Goal: Task Accomplishment & Management: Use online tool/utility

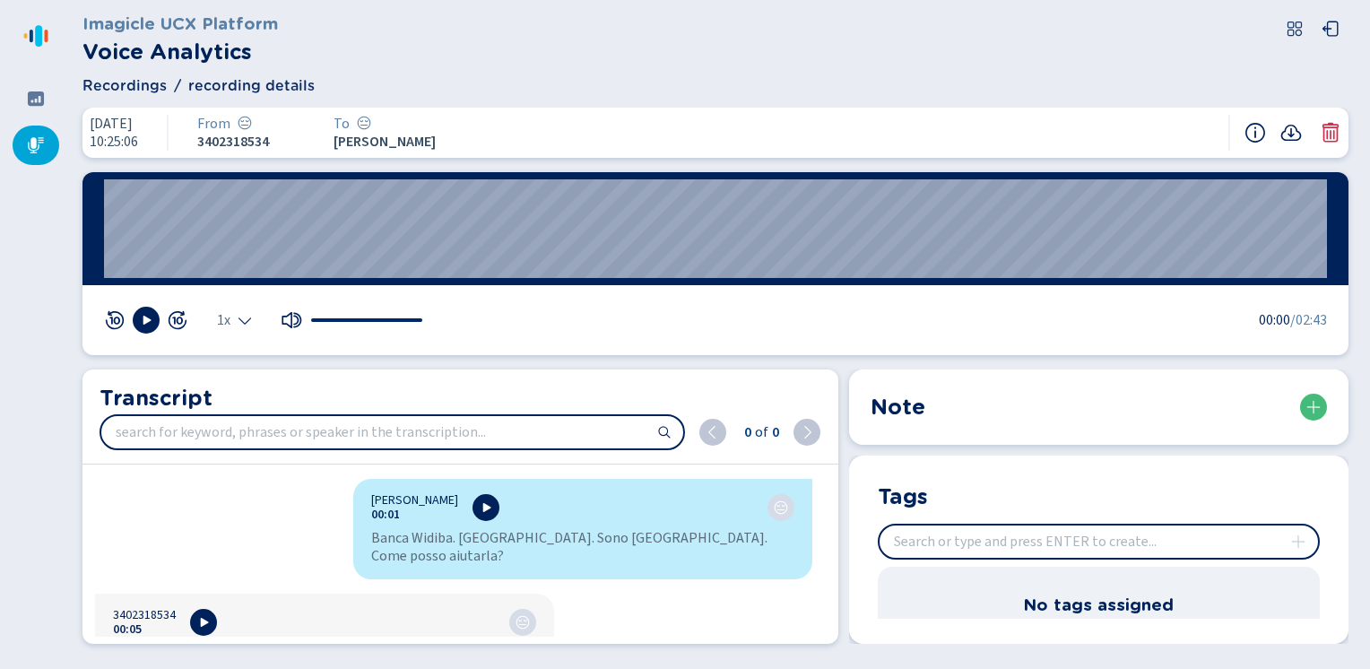
click at [621, 56] on div "Imagicle UCX Platform Voice Analytics" at bounding box center [716, 39] width 1266 height 57
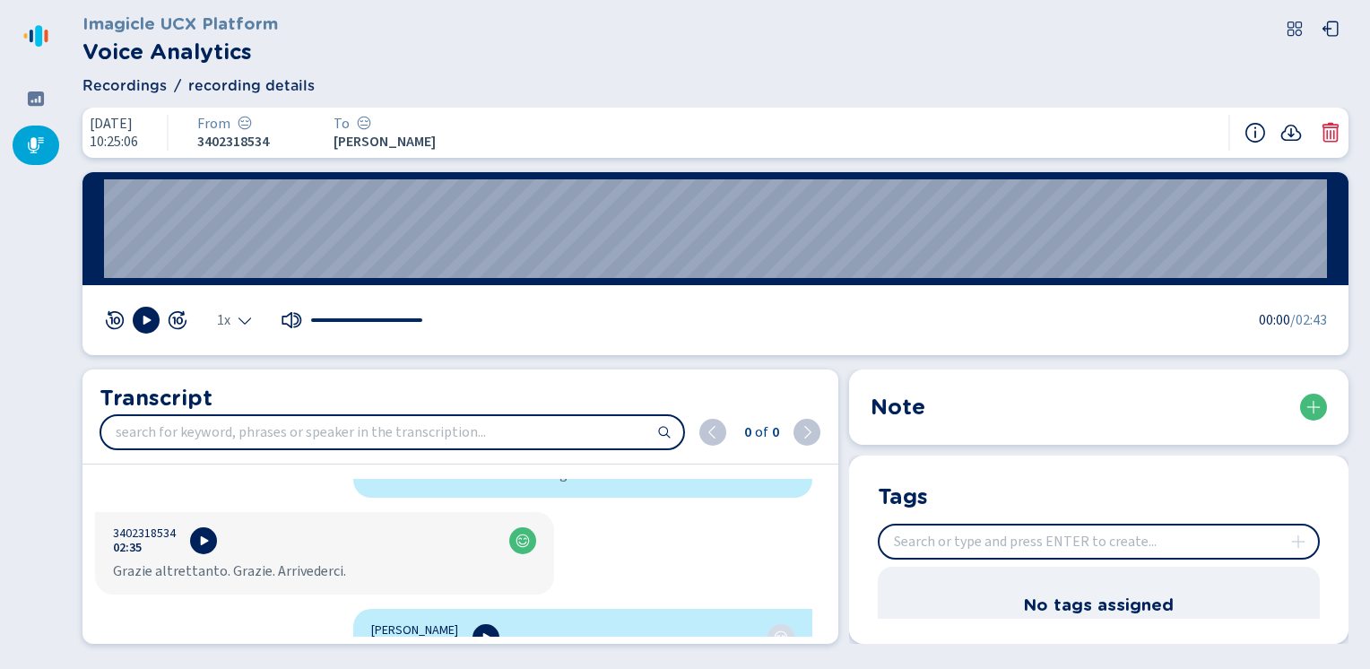
click at [39, 150] on icon at bounding box center [36, 145] width 18 height 18
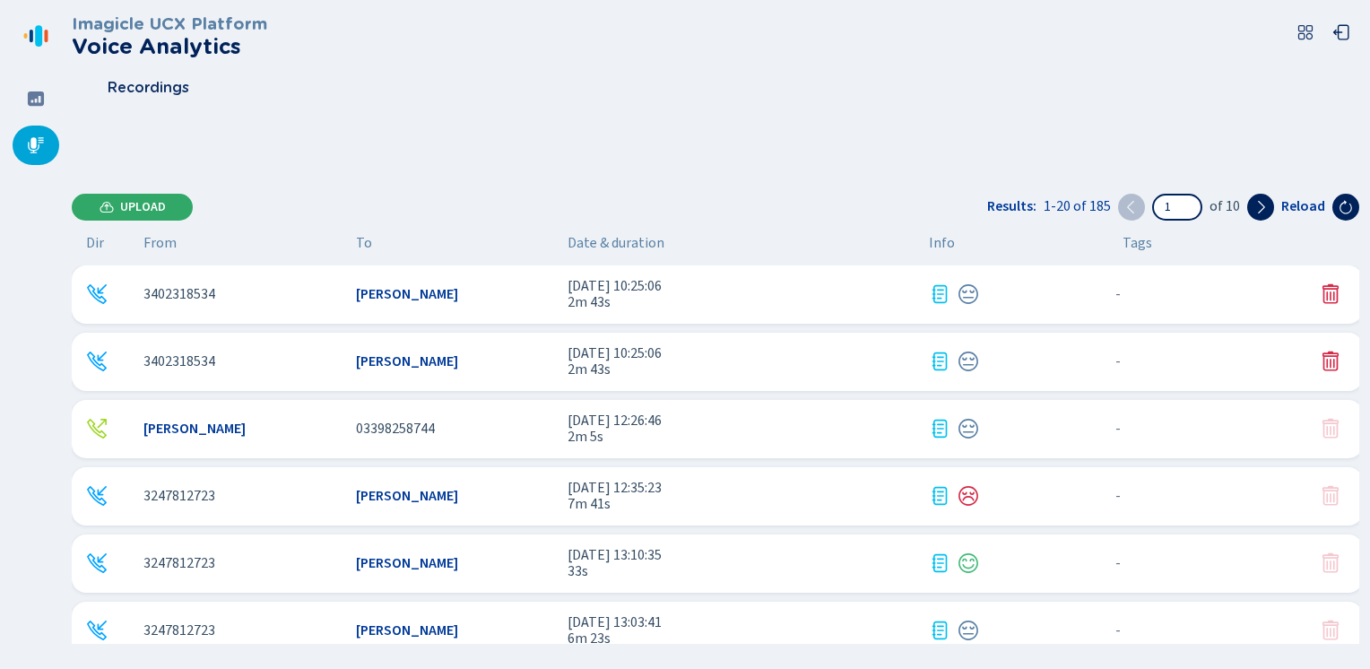
click at [115, 200] on button "Upload" at bounding box center [132, 207] width 121 height 27
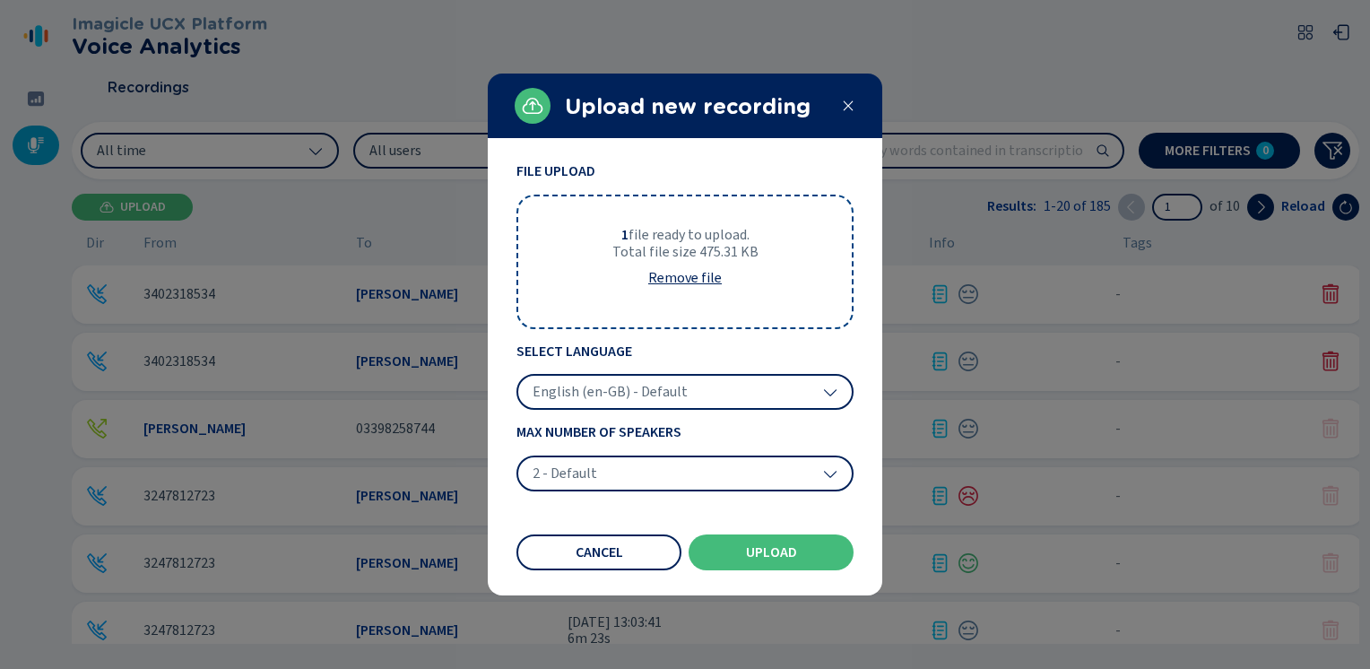
click at [643, 383] on span "English (en-GB) - Default" at bounding box center [610, 392] width 155 height 18
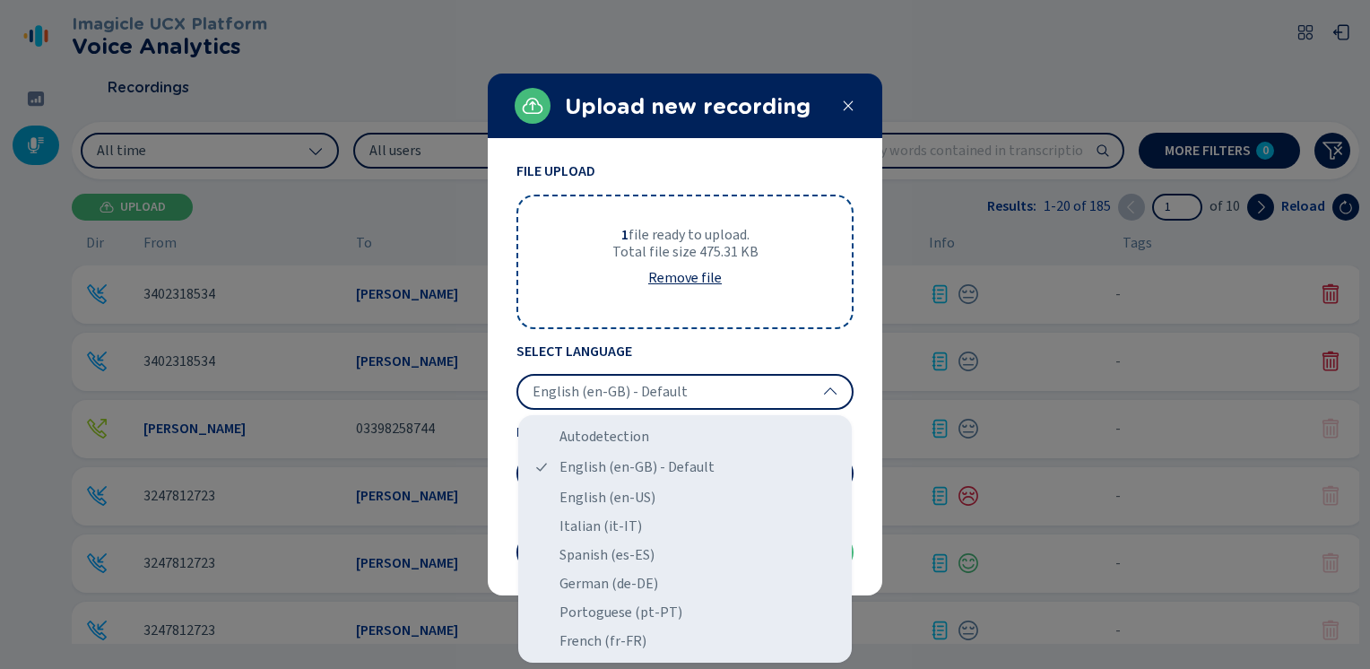
click at [561, 531] on div "Italian (it-IT)" at bounding box center [685, 526] width 319 height 29
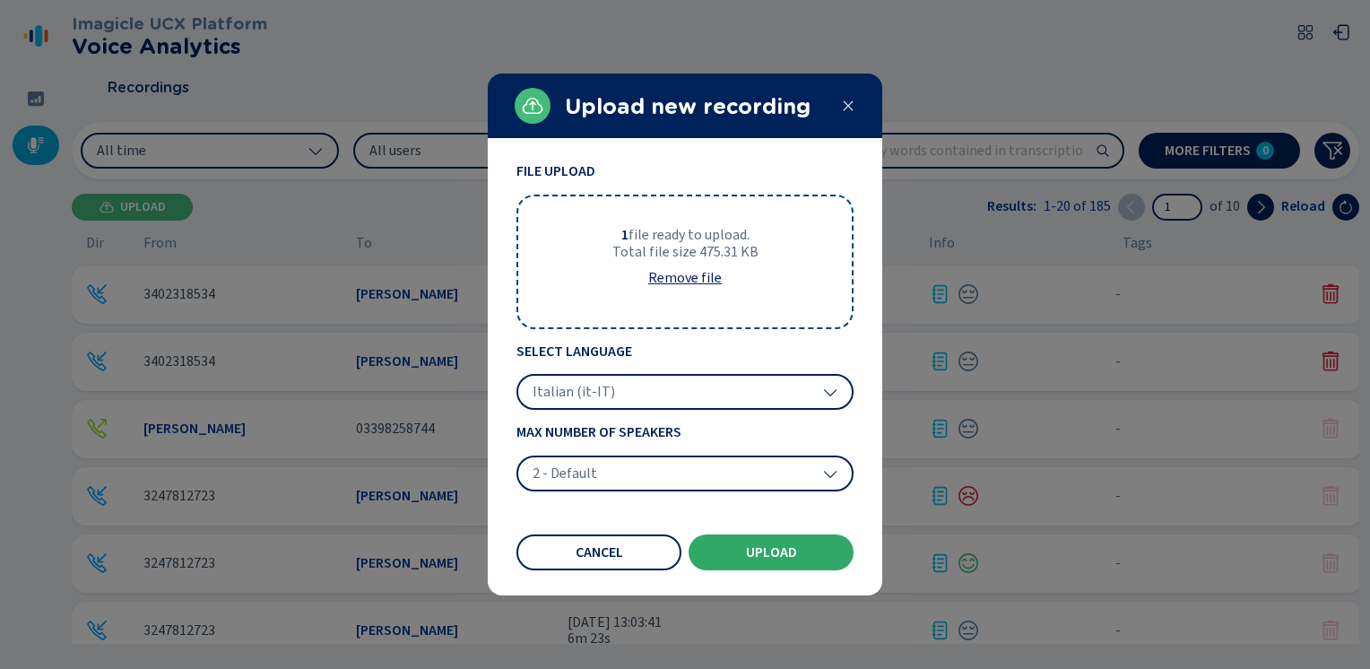
click at [786, 551] on span "Upload" at bounding box center [771, 552] width 51 height 14
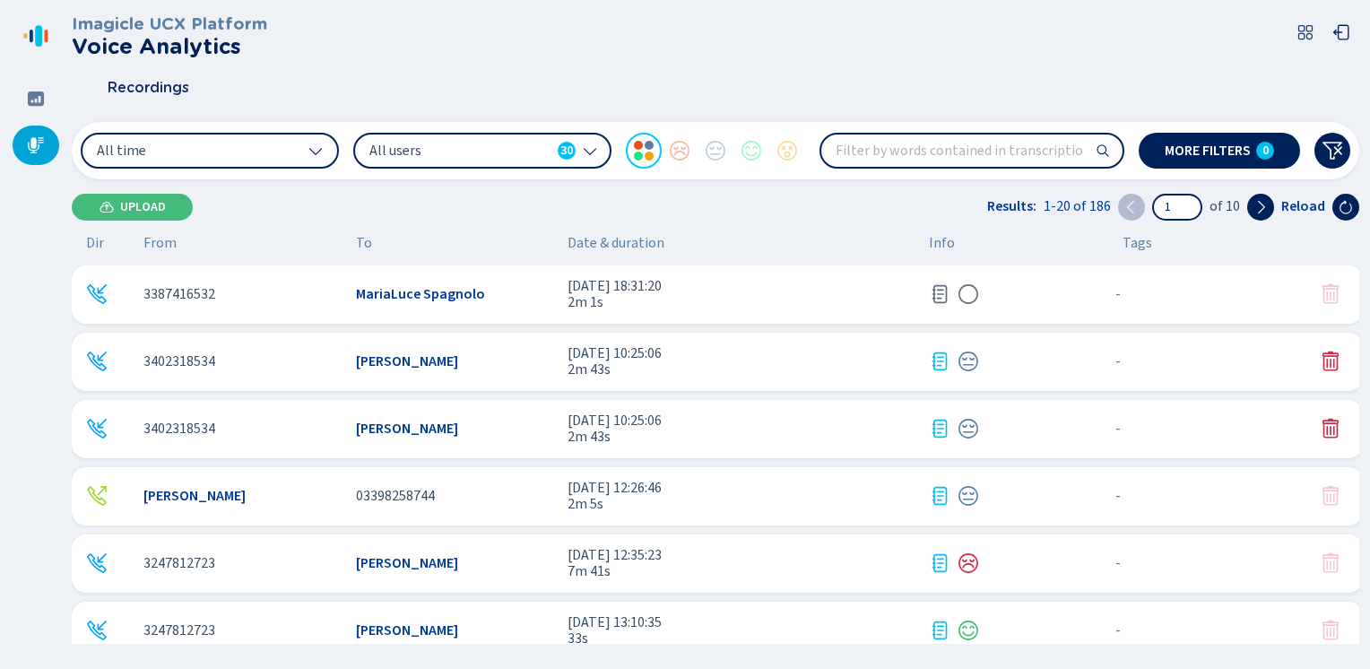
click at [442, 291] on span "MariaLuce Spagnolo" at bounding box center [420, 294] width 129 height 16
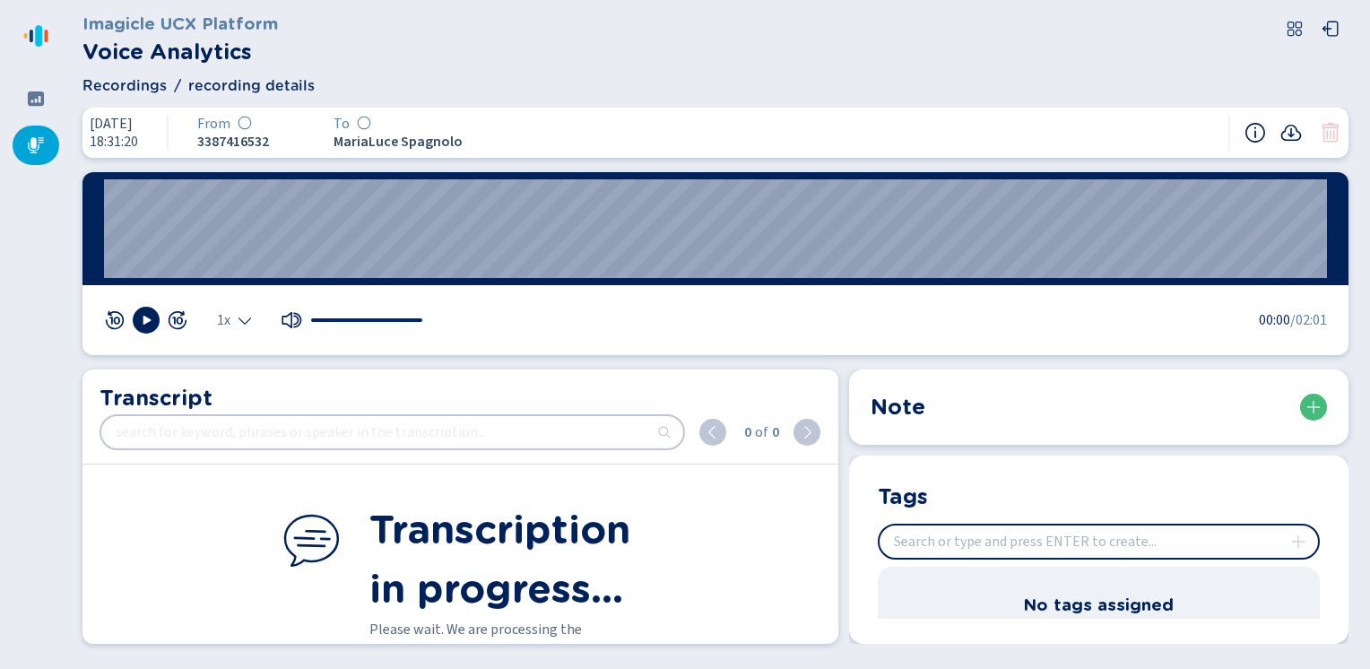
click at [638, 48] on div "Imagicle UCX Platform Voice Analytics" at bounding box center [716, 39] width 1266 height 57
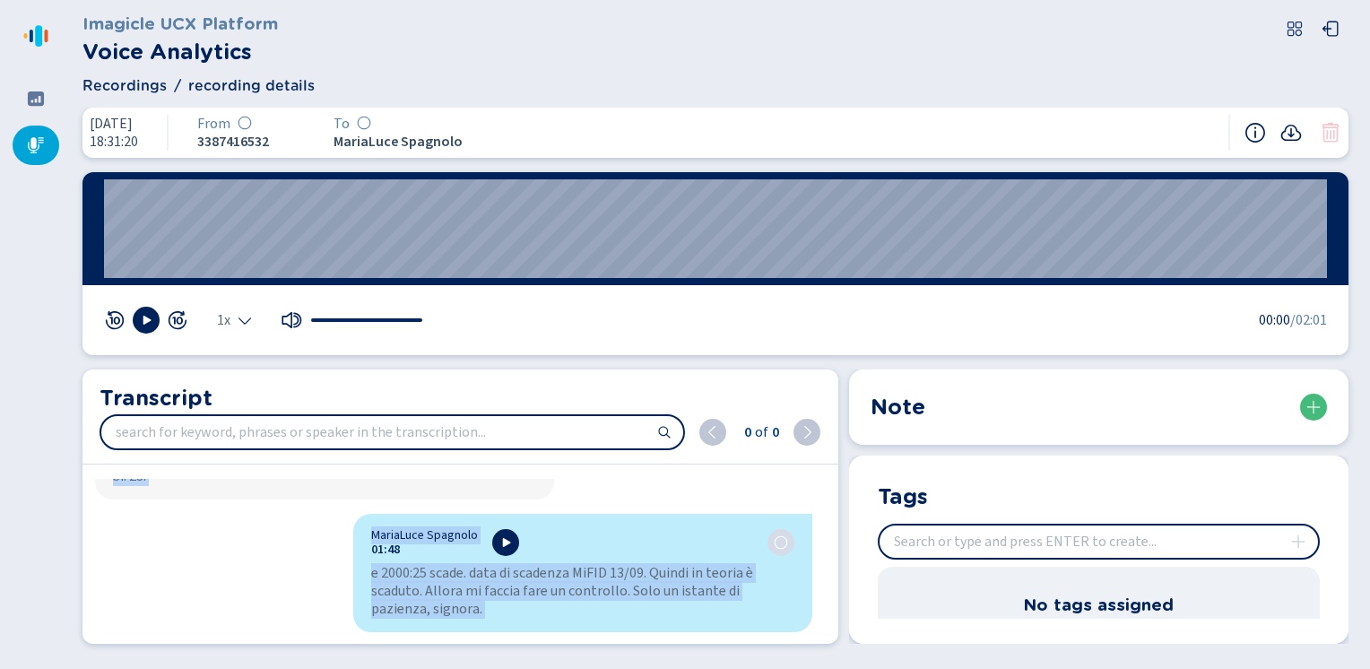
scroll to position [2033, 0]
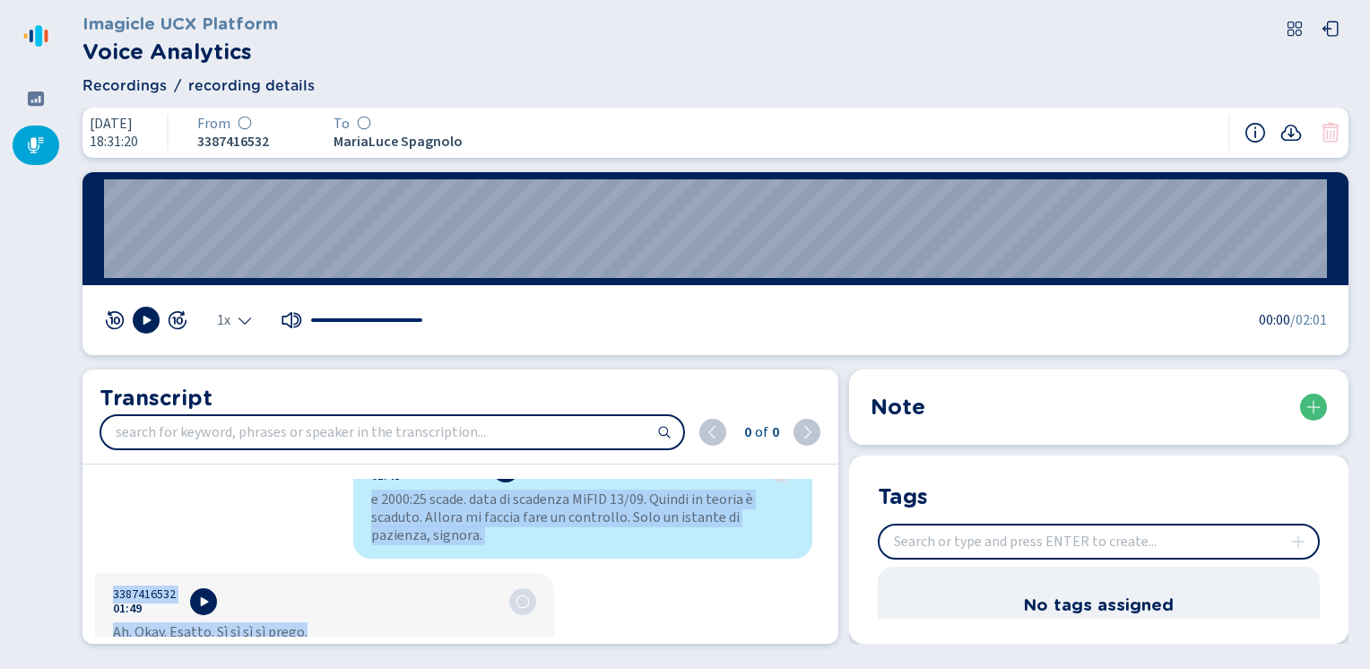
drag, startPoint x: 364, startPoint y: 490, endPoint x: 305, endPoint y: 617, distance: 140.4
click at [305, 617] on div "MariaLuce Spagnolo 00:01 Benvenuto in Banca. Sono [PERSON_NAME] Le-. Come posso…" at bounding box center [454, 558] width 743 height 158
copy div "LoremIpsu Dolorsit 65:23 Ametconse ad Elits. Doei Temp Inci Ut-. Labo etdol mag…"
click at [29, 145] on icon at bounding box center [36, 145] width 18 height 18
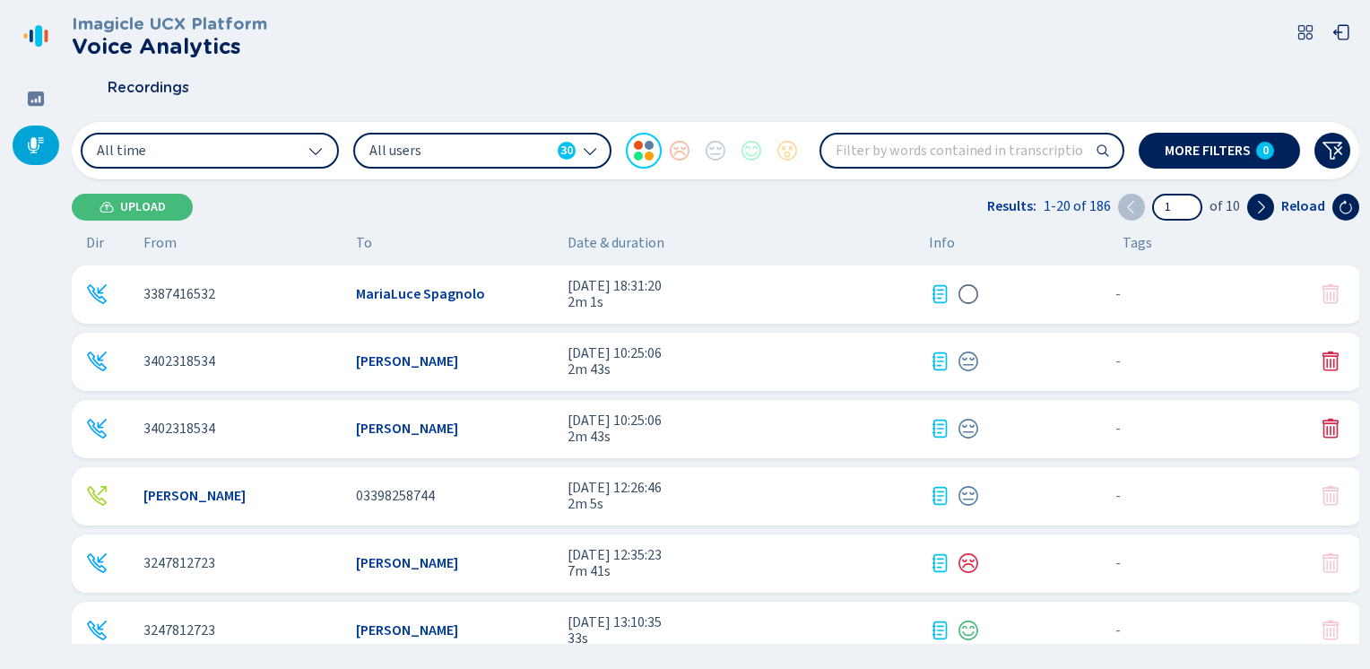
click at [108, 191] on div "Imagicle UCX Platform Voice Analytics Recordings All time All users 30 More fil…" at bounding box center [716, 329] width 1288 height 658
click at [105, 208] on icon at bounding box center [107, 207] width 14 height 14
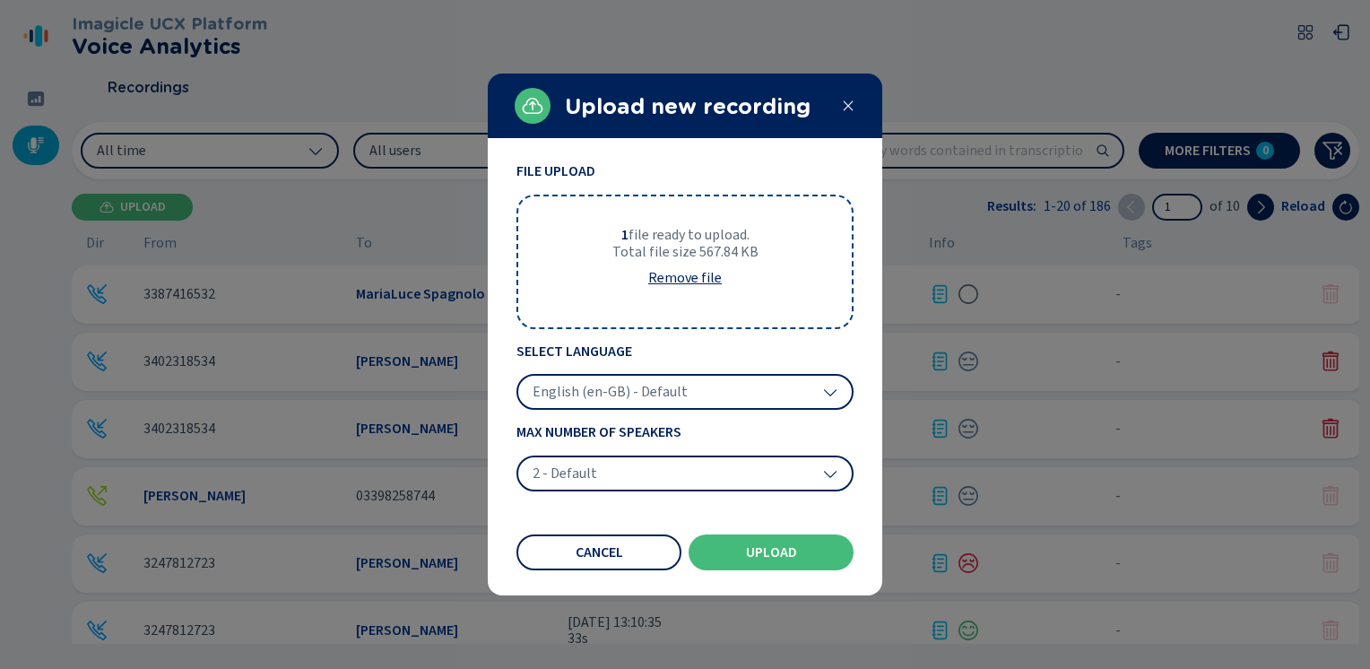
click at [593, 387] on span "English (en-GB) - Default" at bounding box center [610, 392] width 155 height 18
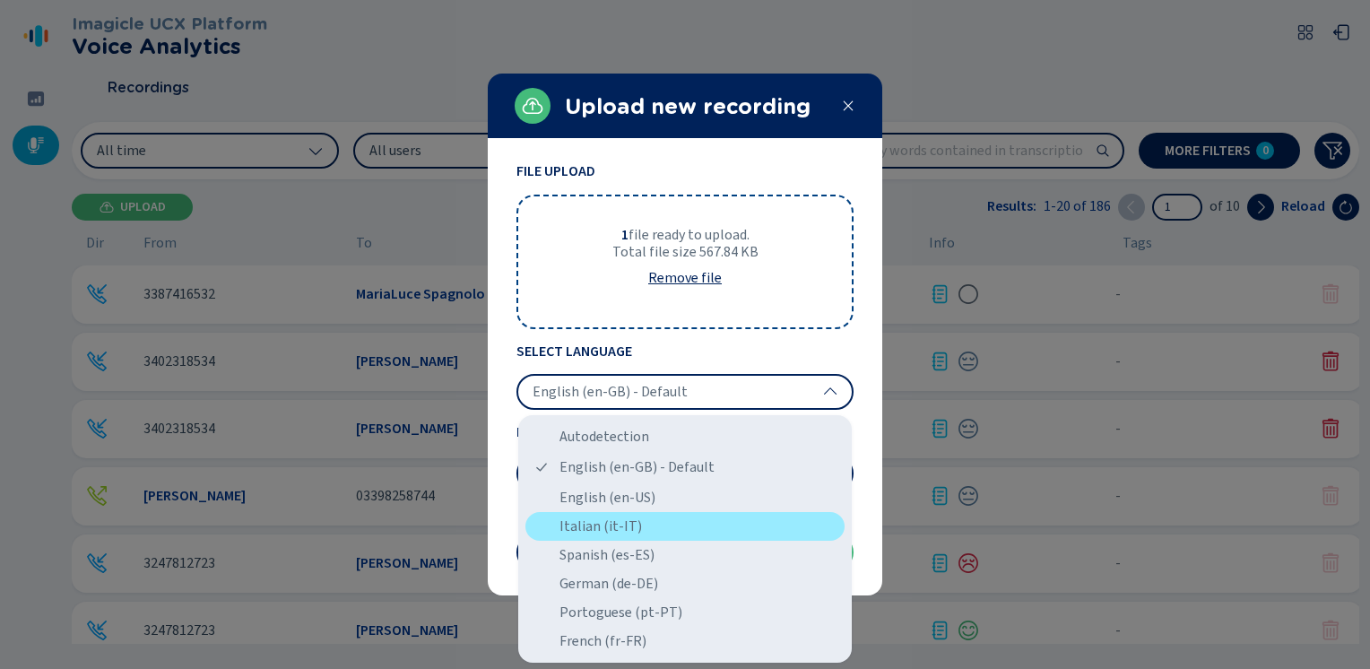
click at [599, 522] on div "Italian (it-IT)" at bounding box center [685, 526] width 319 height 29
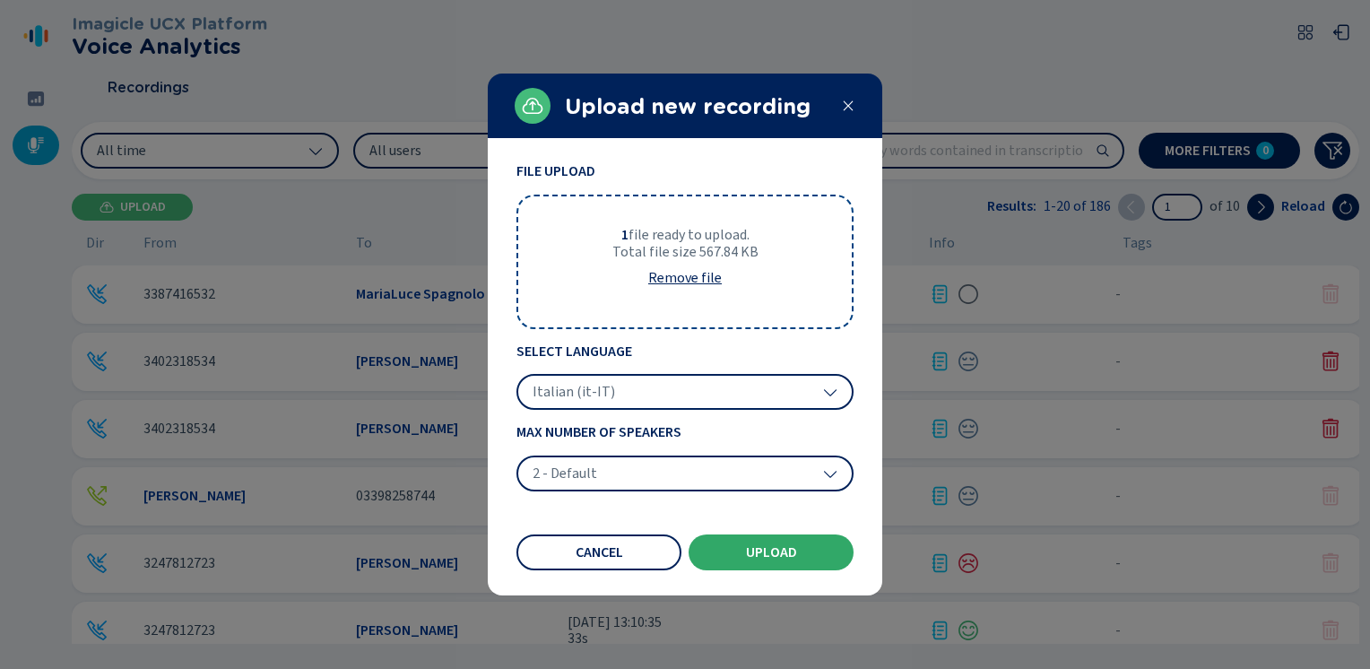
click at [735, 558] on button "Upload" at bounding box center [771, 552] width 165 height 36
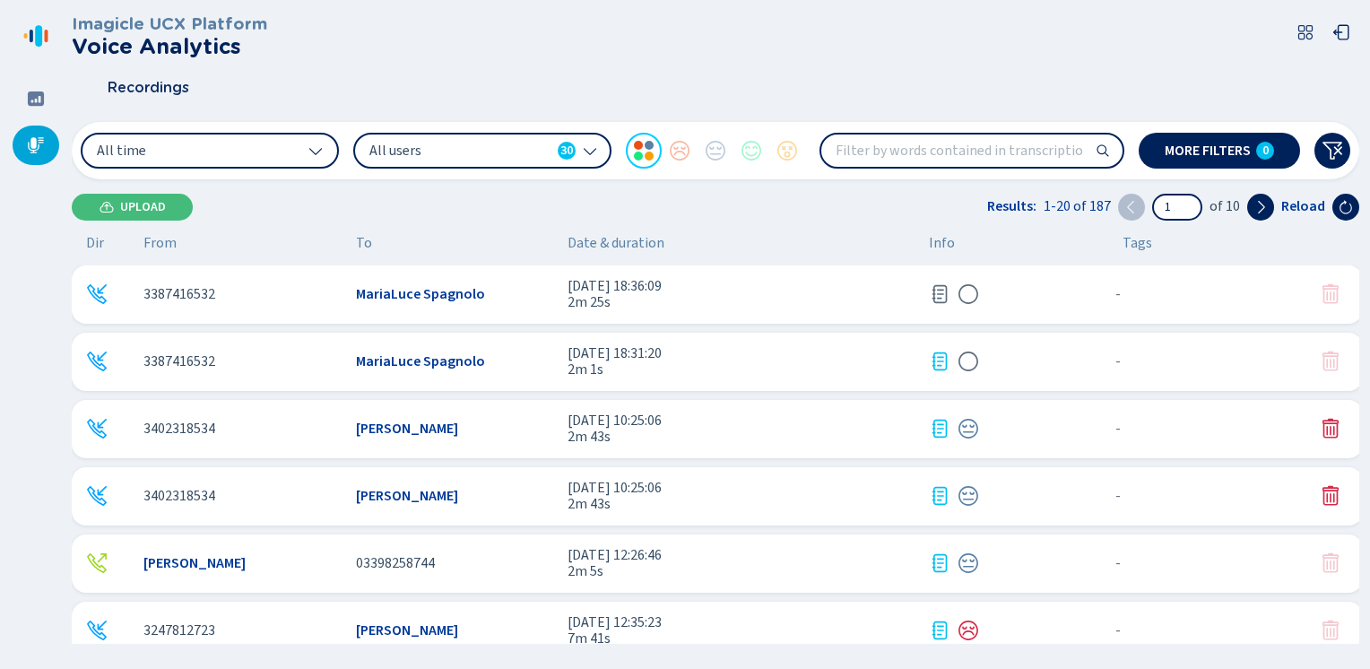
click at [775, 292] on span "[DATE] 18:36:09" at bounding box center [741, 286] width 347 height 16
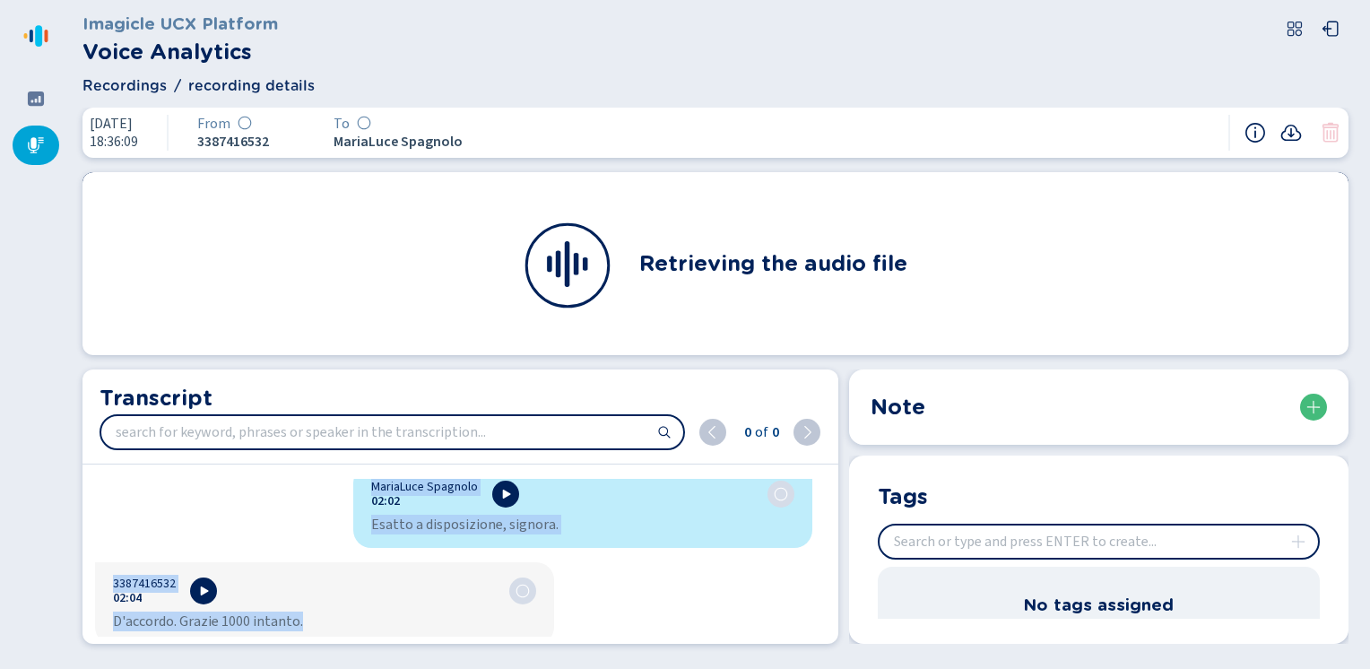
scroll to position [2790, 0]
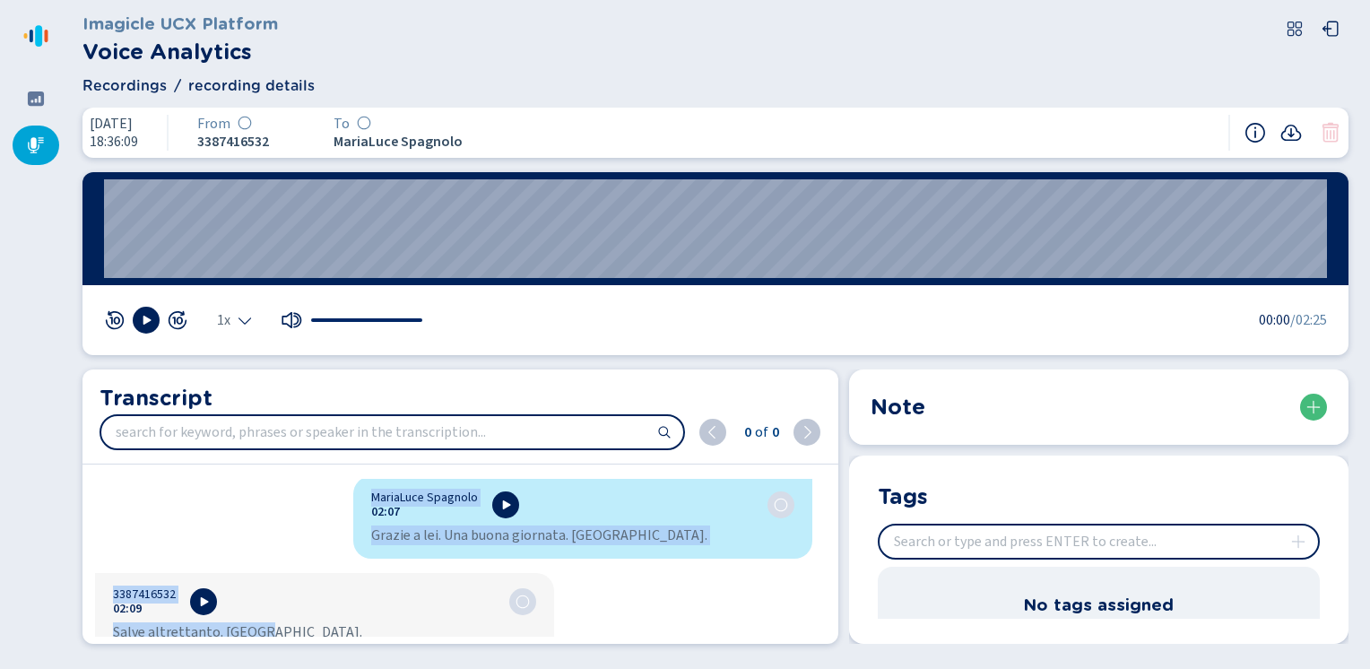
drag, startPoint x: 368, startPoint y: 497, endPoint x: 474, endPoint y: 708, distance: 235.8
click at [474, 668] on html "Please wait, loading app... Imagicle UCX Platform Voice Analytics Recordings re…" at bounding box center [685, 334] width 1370 height 669
copy div "LoremIpsu Dolorsit 81:54 Am. Consectet adi e'seddoe. Tempor, incidid, ut lab et…"
